Goal: Transaction & Acquisition: Subscribe to service/newsletter

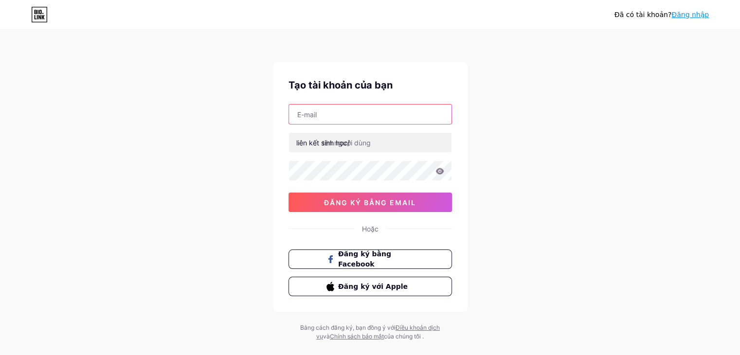
click at [339, 120] on input "text" at bounding box center [370, 114] width 163 height 19
paste input "camtuvuive9090@babytalk.shop"
type input "camtuvuive9090@babytalk.shop"
click at [350, 141] on font "liên kết sinh học/" at bounding box center [323, 143] width 54 height 8
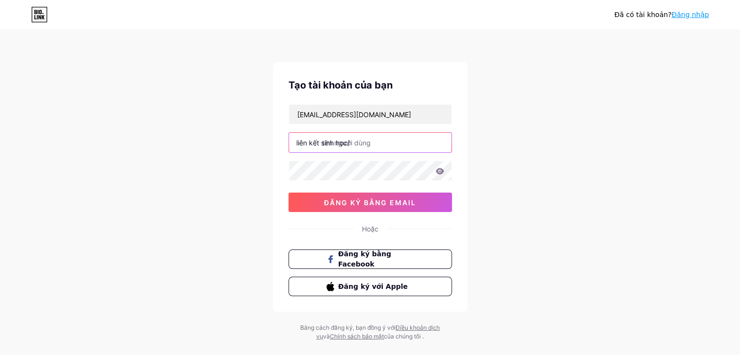
click at [366, 144] on input "text" at bounding box center [370, 142] width 163 height 19
click at [370, 142] on input "text" at bounding box center [370, 142] width 163 height 19
type input "camtu"
click at [440, 168] on icon at bounding box center [440, 171] width 8 height 6
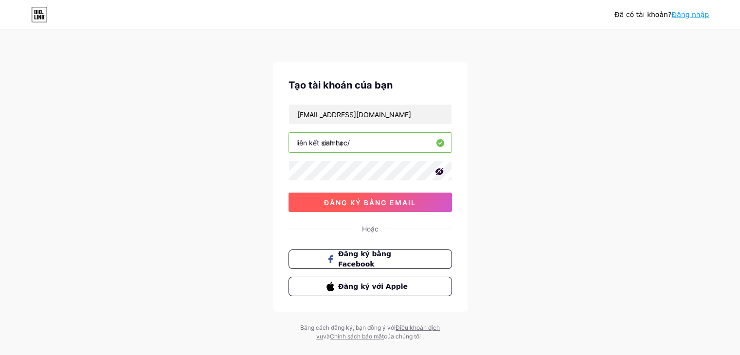
click at [406, 203] on font "đăng ký bằng email" at bounding box center [370, 203] width 92 height 8
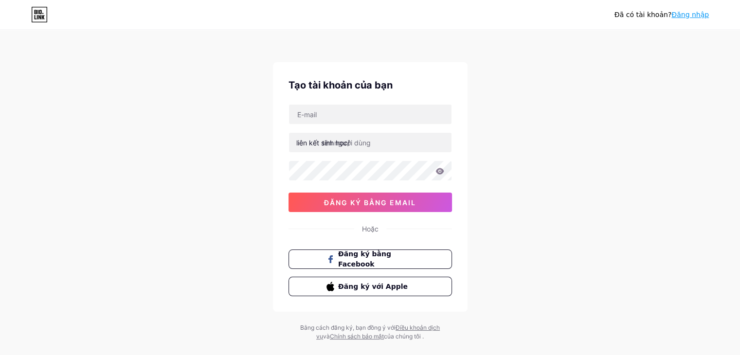
click at [585, 272] on div "Đã có tài khoản? Đăng nhập Tạo tài khoản của bạn liên kết sinh học/ 0cAFcWeA5GJ…" at bounding box center [370, 186] width 740 height 372
click at [336, 111] on input "text" at bounding box center [370, 114] width 163 height 19
type input "[EMAIL_ADDRESS][DOMAIN_NAME]"
click at [321, 141] on font "liên kết sinh học/" at bounding box center [323, 143] width 54 height 8
click at [310, 146] on font "liên kết sinh học/" at bounding box center [323, 143] width 54 height 8
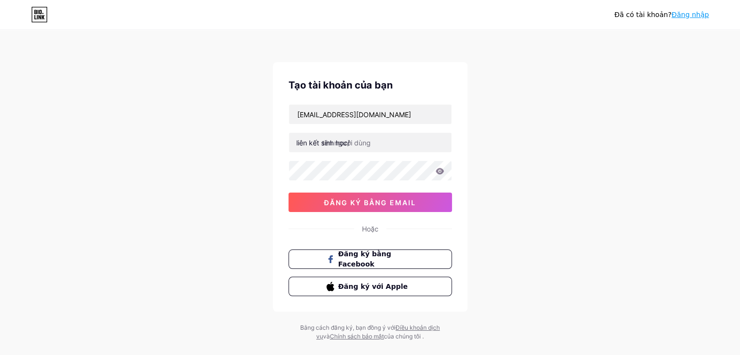
click at [332, 140] on font "liên kết sinh học/" at bounding box center [323, 143] width 54 height 8
click at [335, 142] on font "liên kết sinh học/" at bounding box center [323, 143] width 54 height 8
click at [337, 143] on font "liên kết sinh học/" at bounding box center [323, 143] width 54 height 8
click at [368, 146] on input "text" at bounding box center [370, 142] width 163 height 19
click at [385, 127] on div "liên kết sinh học/ đăng ký bằng email" at bounding box center [371, 158] width 164 height 108
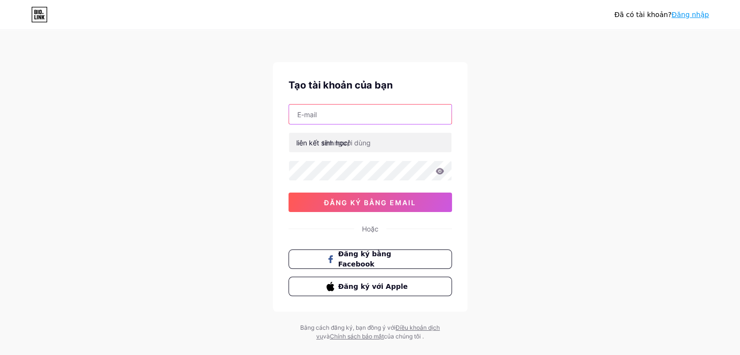
click at [382, 119] on input "text" at bounding box center [370, 114] width 163 height 19
click at [610, 64] on div "Đã có tài khoản? Đăng nhập Tạo tài khoản của bạn liên kết sinh học/ đăng ký bằn…" at bounding box center [370, 186] width 740 height 372
click at [423, 109] on input "text" at bounding box center [370, 114] width 163 height 19
type input "[EMAIL_ADDRESS][DOMAIN_NAME]"
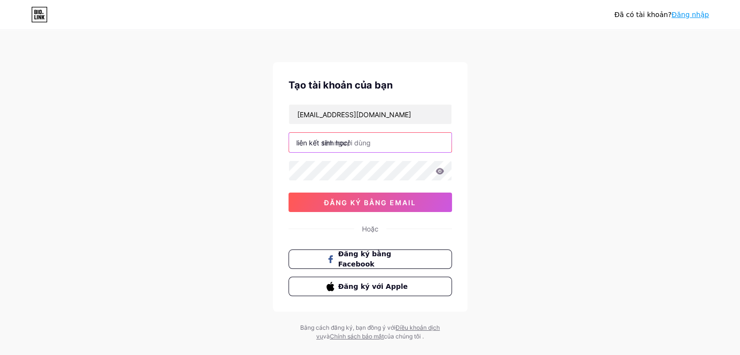
click at [374, 145] on input "text" at bounding box center [370, 142] width 163 height 19
type input "camtu"
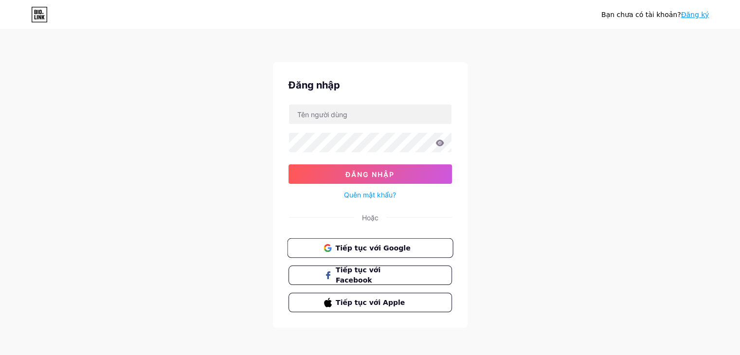
click at [408, 246] on span "Tiếp tục với Google" at bounding box center [375, 248] width 81 height 10
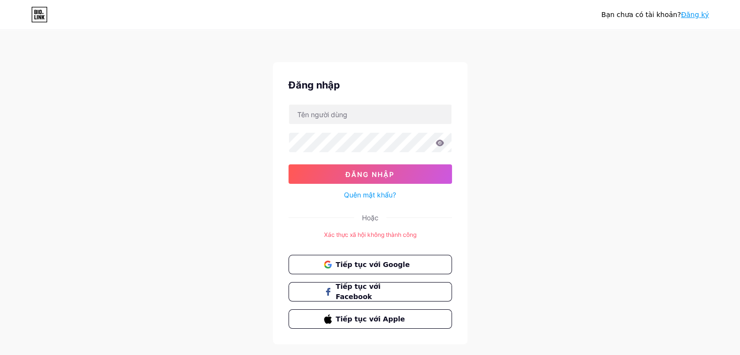
click at [624, 104] on div "Bạn chưa có tài khoản? Đăng ký Đăng nhập Đăng nhập Quên mật khẩu? Hoặc Xác thực…" at bounding box center [370, 188] width 740 height 376
click at [698, 14] on font "Đăng ký" at bounding box center [695, 15] width 28 height 8
click at [414, 263] on span "Tiếp tục với Google" at bounding box center [375, 264] width 81 height 10
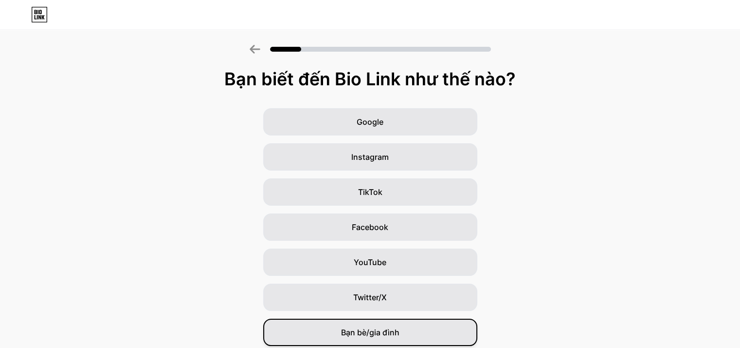
click at [400, 326] on span "Bạn bè/gia đình" at bounding box center [370, 332] width 58 height 12
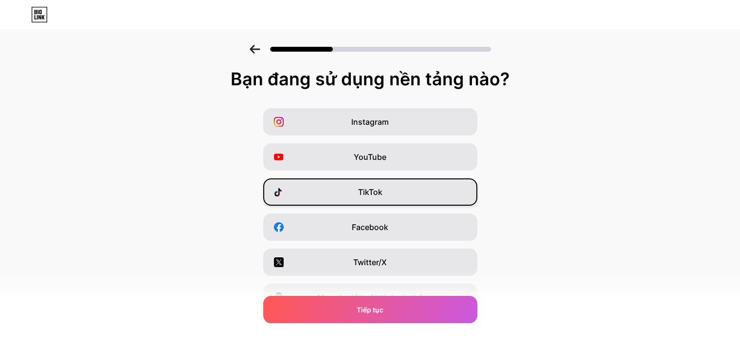
click at [401, 188] on div "TikTok" at bounding box center [370, 191] width 214 height 27
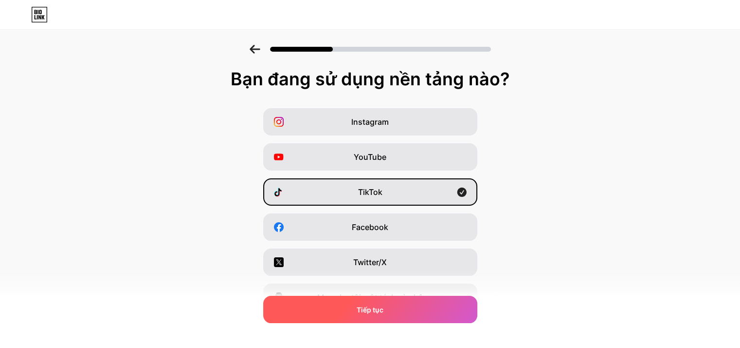
click at [407, 305] on div "Tiếp tục" at bounding box center [370, 309] width 214 height 27
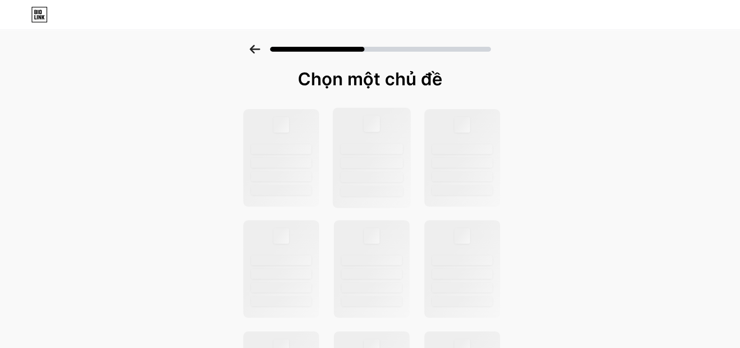
click at [360, 150] on div at bounding box center [372, 149] width 62 height 10
click at [401, 128] on div at bounding box center [372, 158] width 78 height 100
click at [398, 128] on div at bounding box center [372, 158] width 78 height 100
click at [391, 153] on div at bounding box center [372, 149] width 62 height 10
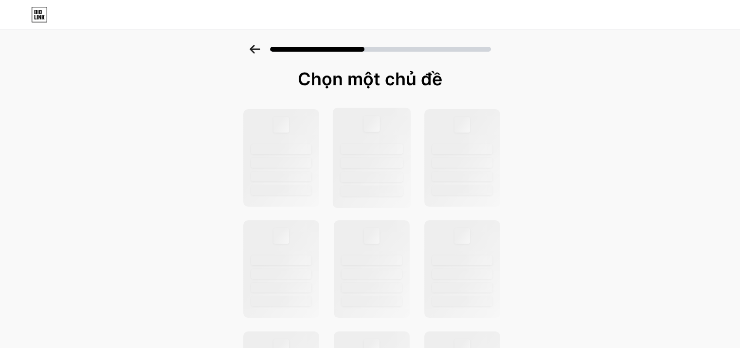
click at [391, 154] on div at bounding box center [372, 158] width 78 height 100
click at [298, 143] on div at bounding box center [281, 158] width 78 height 100
click at [380, 147] on div at bounding box center [372, 149] width 62 height 10
click at [404, 155] on div at bounding box center [372, 157] width 76 height 97
click at [446, 147] on div at bounding box center [462, 149] width 62 height 10
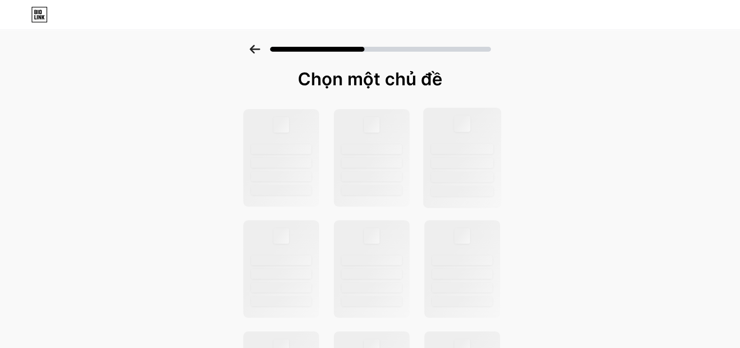
click at [446, 148] on div at bounding box center [462, 149] width 62 height 10
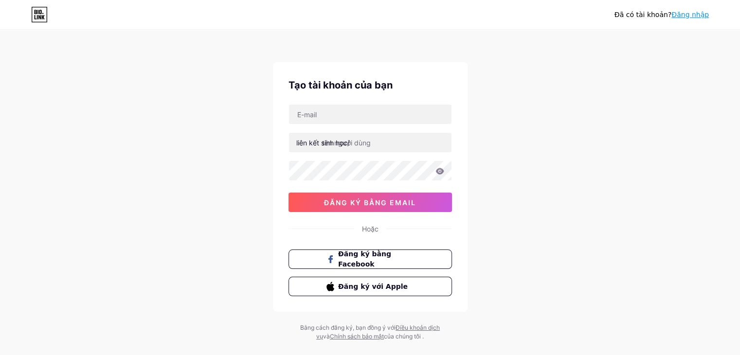
click at [534, 226] on div "Đã có tài khoản? Đăng nhập Tạo tài khoản của bạn liên kết sinh học/ đăng ký bằn…" at bounding box center [370, 186] width 740 height 372
click at [368, 201] on font "đăng ký bằng email" at bounding box center [370, 203] width 92 height 8
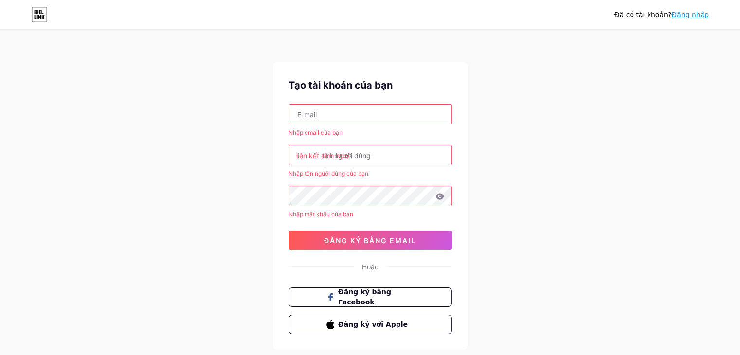
click at [397, 111] on input "text" at bounding box center [370, 114] width 163 height 19
type input "[EMAIL_ADDRESS][DOMAIN_NAME]"
click at [343, 151] on font "liên kết sinh học/" at bounding box center [323, 155] width 54 height 8
click at [382, 154] on input "text" at bounding box center [370, 155] width 163 height 19
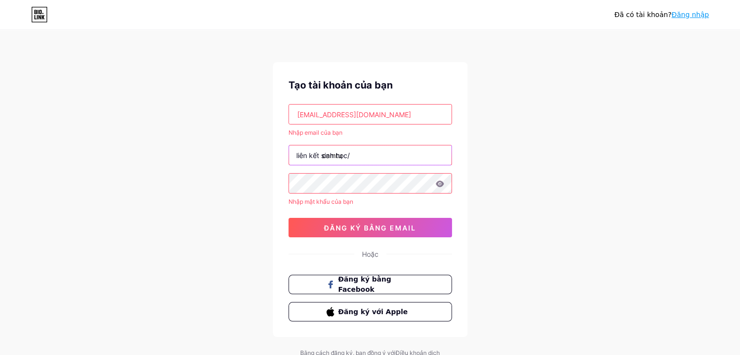
type input "camtu"
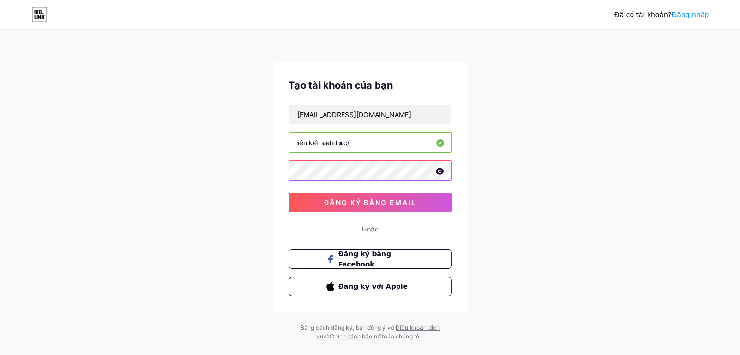
scroll to position [17, 0]
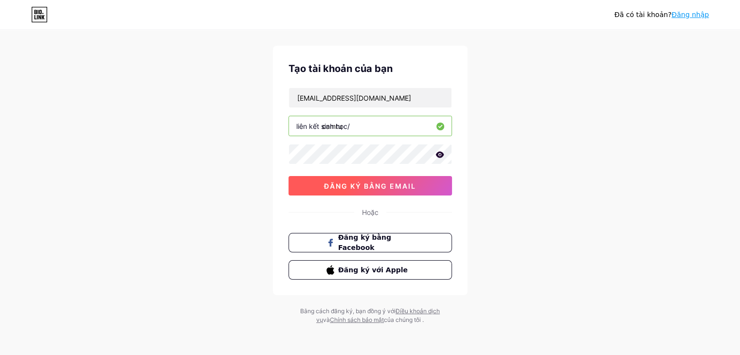
click at [388, 182] on font "đăng ký bằng email" at bounding box center [370, 186] width 92 height 8
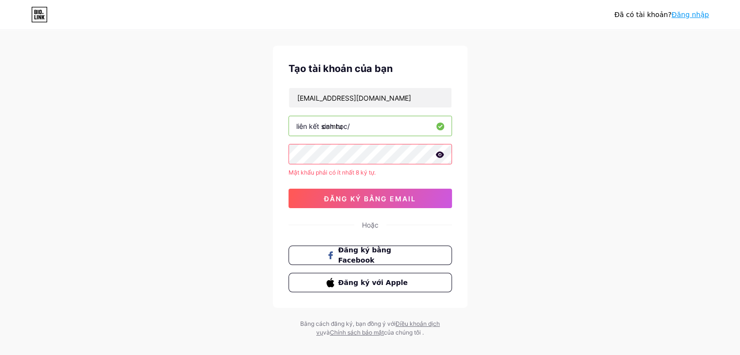
click at [440, 154] on icon at bounding box center [440, 154] width 8 height 6
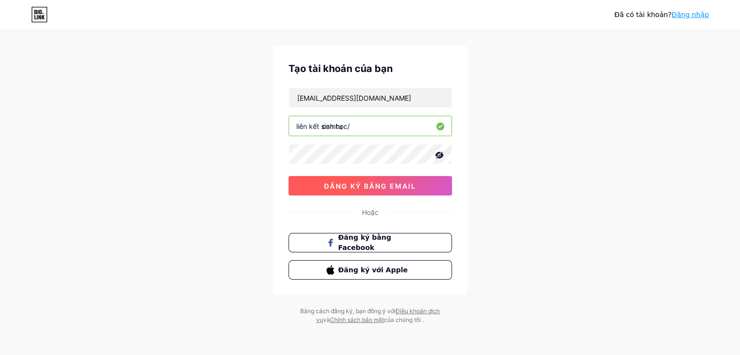
click at [383, 185] on font "đăng ký bằng email" at bounding box center [370, 186] width 92 height 8
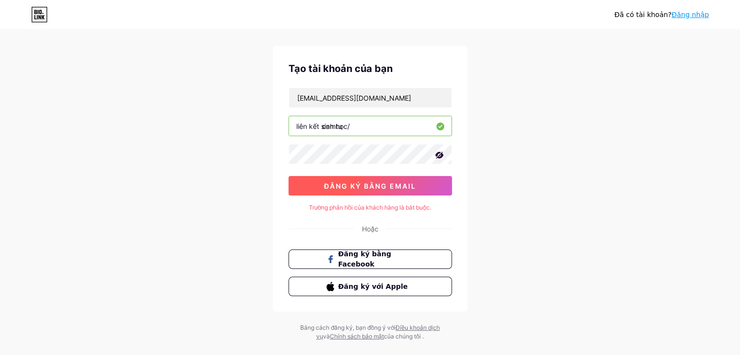
click at [379, 178] on button "đăng ký bằng email" at bounding box center [371, 185] width 164 height 19
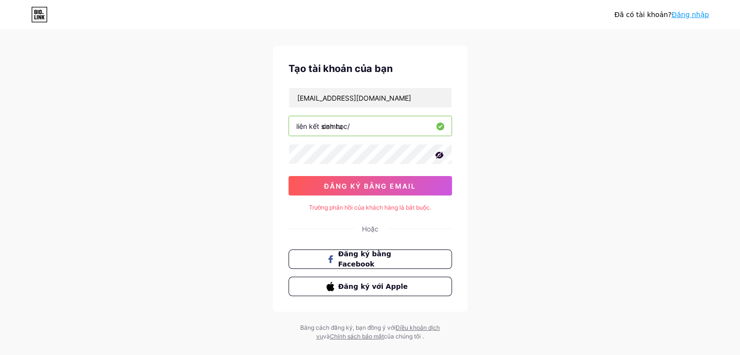
click at [440, 127] on icon at bounding box center [440, 126] width 4 height 3
click at [418, 122] on input "camtu" at bounding box center [370, 125] width 163 height 19
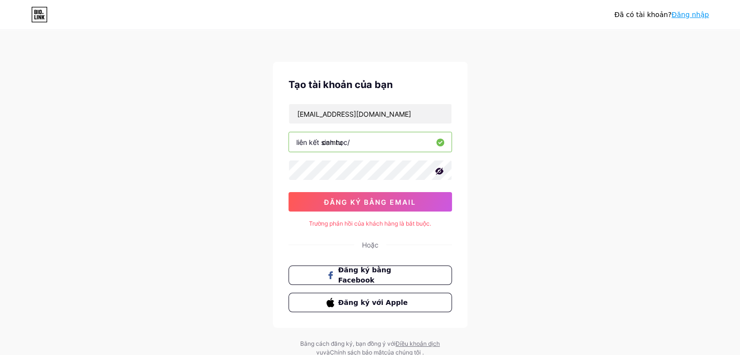
scroll to position [0, 0]
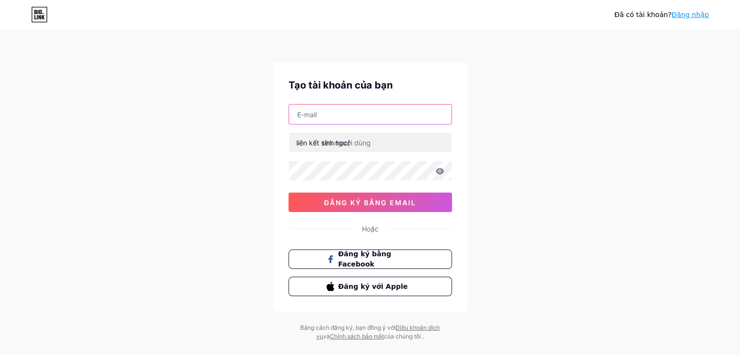
click at [387, 121] on input "text" at bounding box center [370, 114] width 163 height 19
type input "[EMAIL_ADDRESS][DOMAIN_NAME]"
click at [343, 145] on font "liên kết sinh học/" at bounding box center [323, 143] width 54 height 8
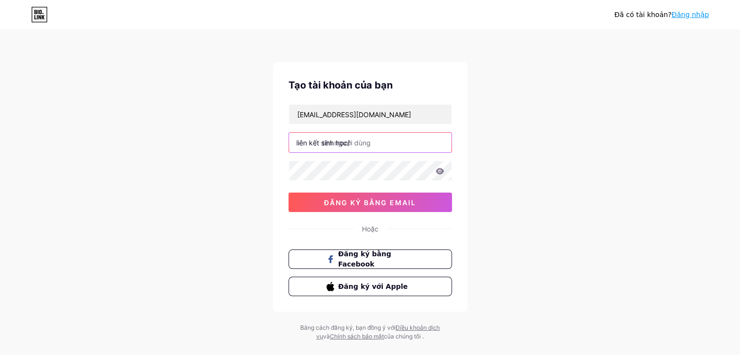
click at [352, 135] on input "text" at bounding box center [370, 142] width 163 height 19
click at [314, 141] on font "liên kết sinh học/" at bounding box center [323, 143] width 54 height 8
click at [315, 141] on font "liên kết sinh học/" at bounding box center [323, 143] width 54 height 8
click at [352, 144] on input "text" at bounding box center [370, 142] width 163 height 19
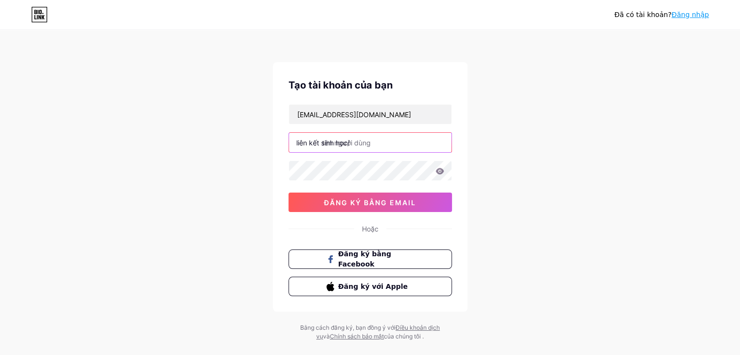
click at [374, 139] on input "text" at bounding box center [370, 142] width 163 height 19
click at [378, 141] on input "text" at bounding box center [370, 142] width 163 height 19
click at [356, 142] on input "text" at bounding box center [370, 142] width 163 height 19
type input "camtu"
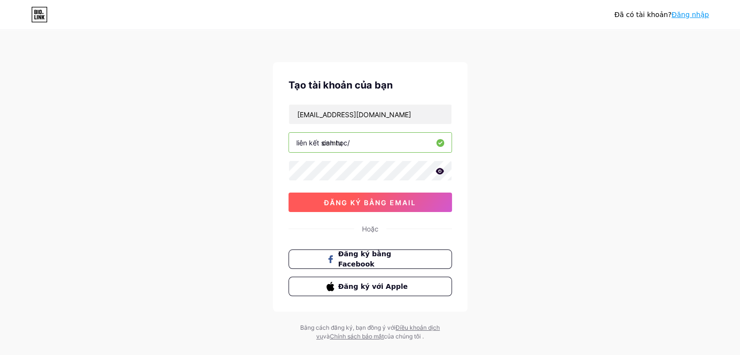
click at [380, 201] on font "đăng ký bằng email" at bounding box center [370, 203] width 92 height 8
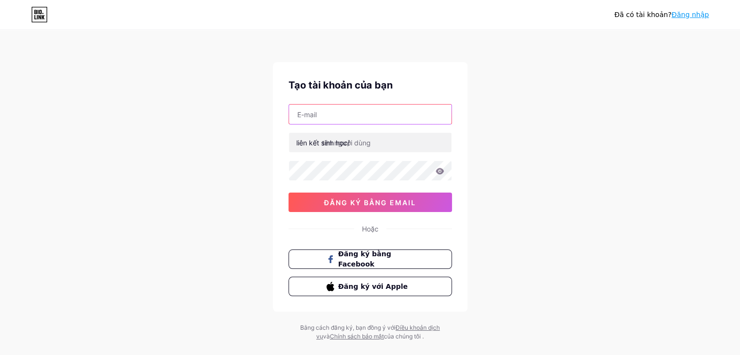
click at [375, 119] on input "text" at bounding box center [370, 114] width 163 height 19
click at [551, 63] on div "Đã có tài khoản? Đăng nhập Tạo tài khoản của bạn liên kết sinh học/ đăng ký bằn…" at bounding box center [370, 186] width 740 height 372
click at [524, 48] on div "Đã có tài khoản? Đăng nhập Tạo tài khoản của bạn liên kết sinh học/ đăng ký bằn…" at bounding box center [370, 186] width 740 height 372
